Goal: Transaction & Acquisition: Purchase product/service

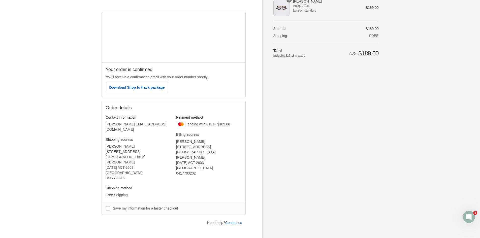
click at [107, 206] on input "Save my information for a faster checkout" at bounding box center [108, 208] width 5 height 5
checkbox input "true"
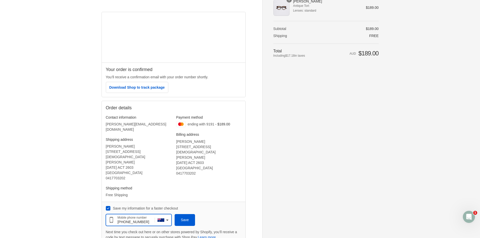
type input "[PHONE_NUMBER]"
click at [109, 206] on input "Save my information for a faster checkout" at bounding box center [108, 208] width 5 height 5
checkbox input "false"
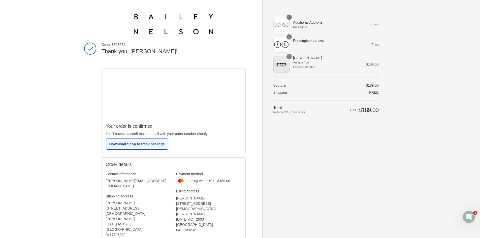
click at [148, 144] on span "Download Shop to track package" at bounding box center [136, 144] width 55 height 4
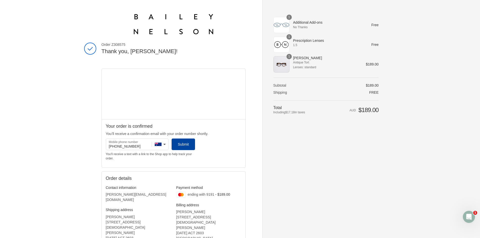
click at [175, 145] on button "Submit" at bounding box center [183, 145] width 23 height 12
click at [297, 156] on div "Shopping cart Product image Description Quantity Price 1 Additional Add-ons No …" at bounding box center [326, 119] width 105 height 210
